Goal: Information Seeking & Learning: Find specific fact

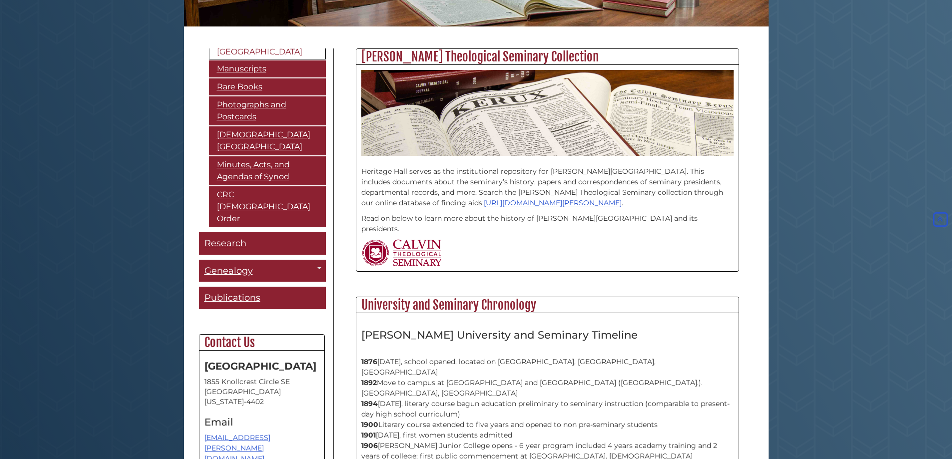
scroll to position [228, 0]
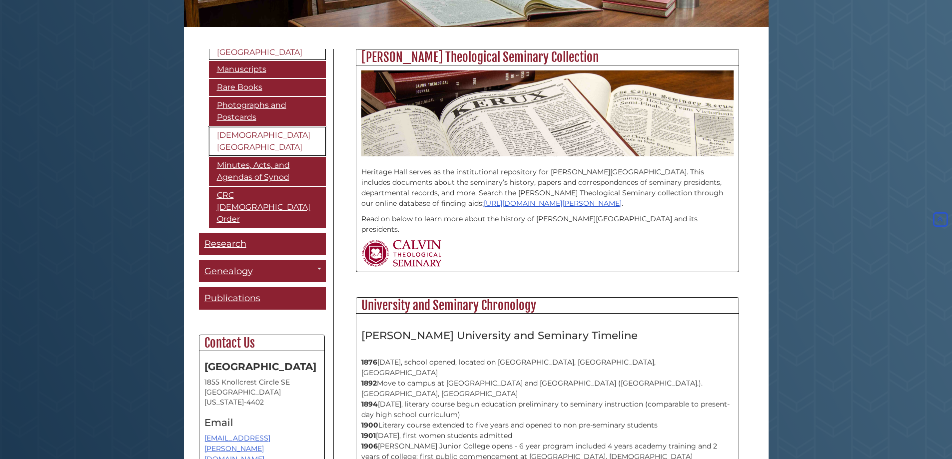
click at [258, 127] on link "[DEMOGRAPHIC_DATA][GEOGRAPHIC_DATA]" at bounding box center [267, 141] width 117 height 29
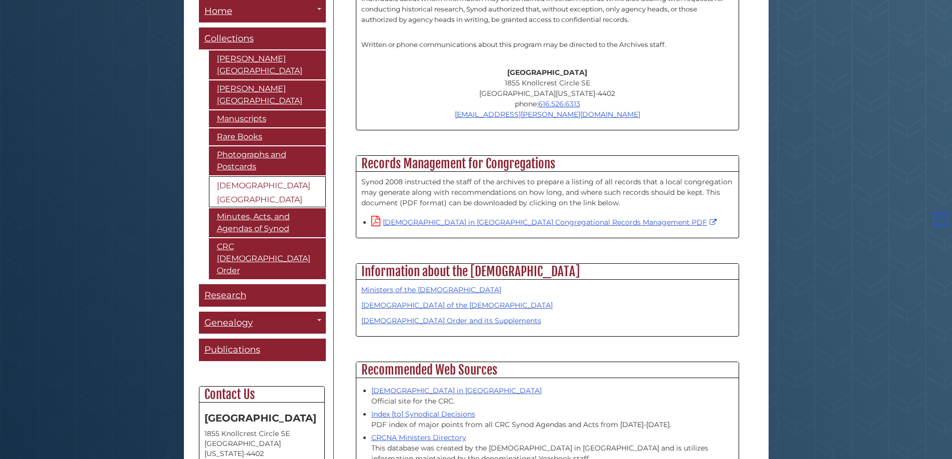
scroll to position [650, 0]
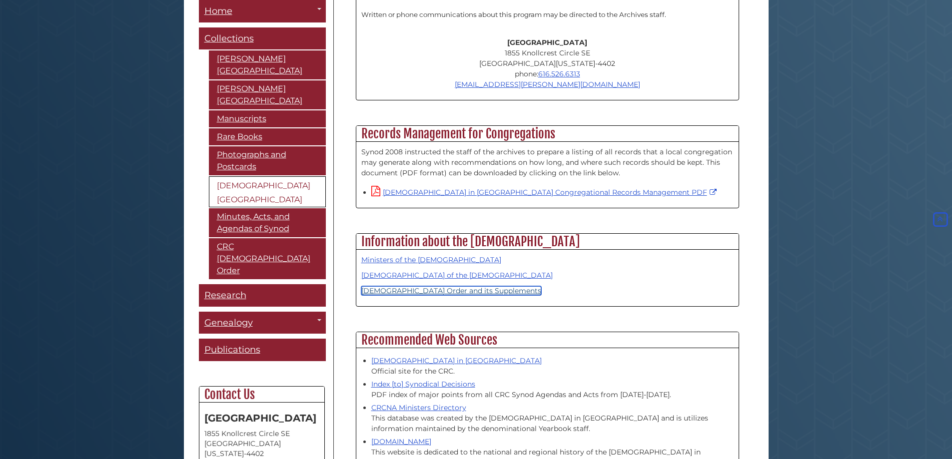
click at [402, 291] on link "Church Order and its Supplements" at bounding box center [451, 290] width 180 height 9
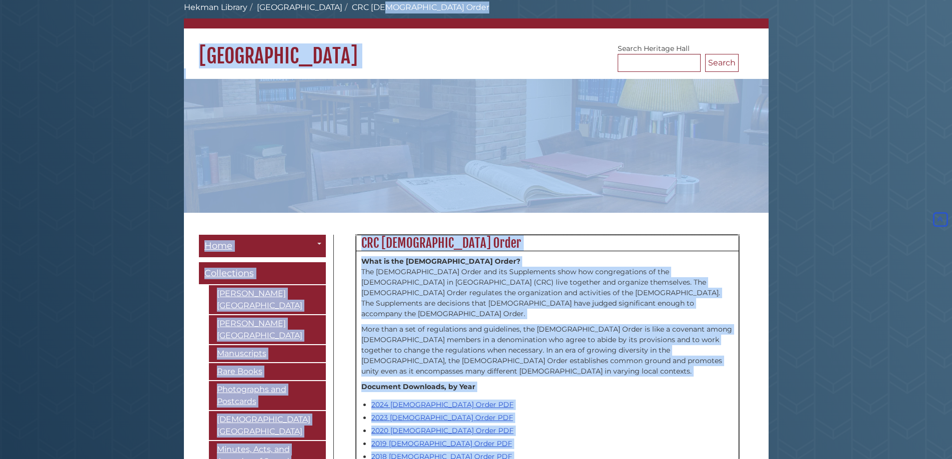
scroll to position [36, 0]
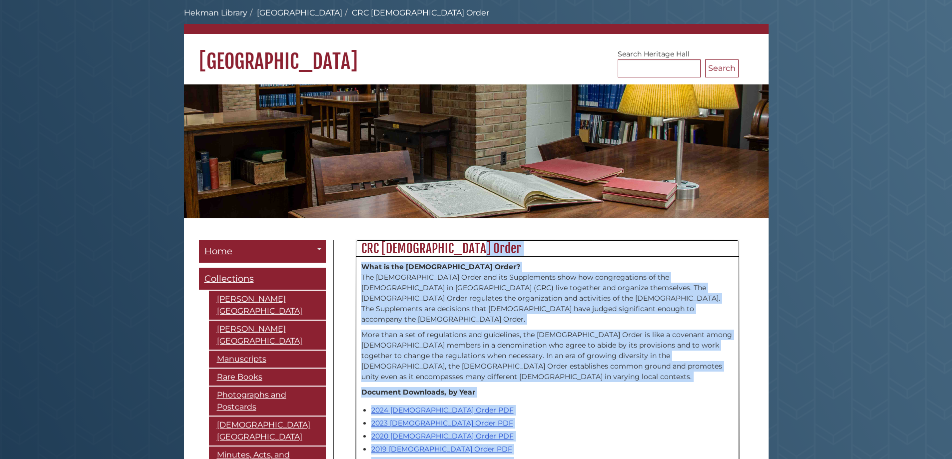
drag, startPoint x: 479, startPoint y: 378, endPoint x: 352, endPoint y: 283, distance: 158.9
copy div "CRC Church Order What is the Church Order? The Church Order and its Supplements…"
